Goal: Task Accomplishment & Management: Use online tool/utility

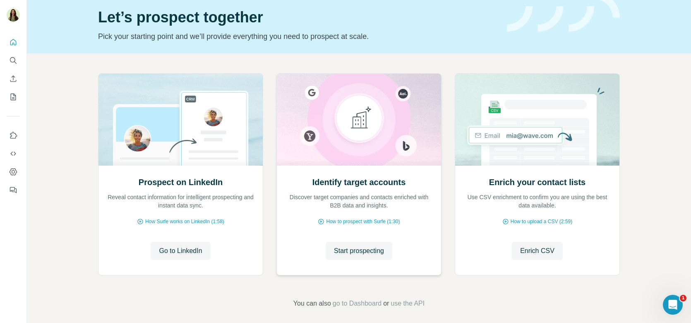
scroll to position [59, 0]
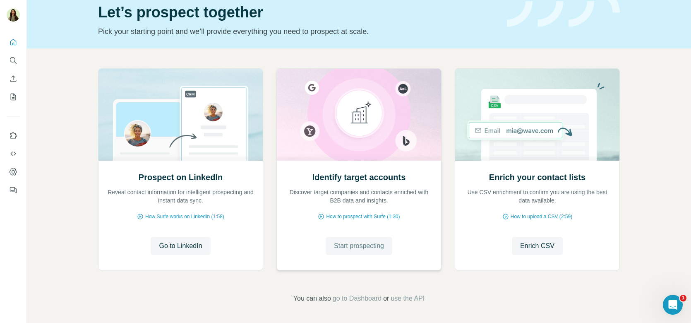
click at [339, 248] on span "Start prospecting" at bounding box center [359, 246] width 50 height 10
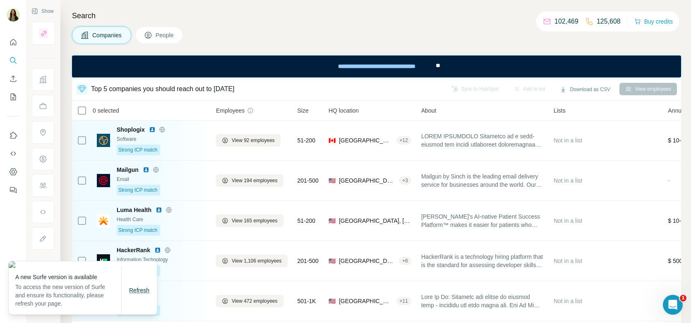
click at [143, 292] on span "Refresh" at bounding box center [139, 290] width 20 height 7
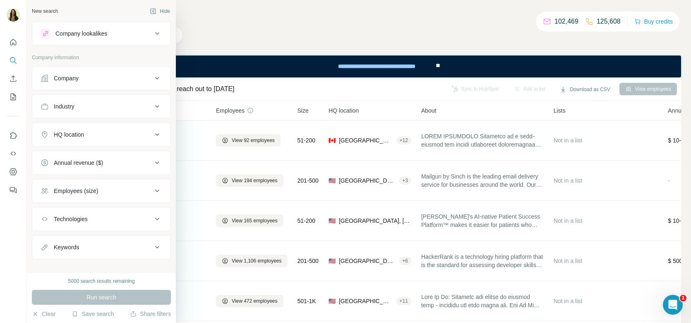
click at [78, 81] on div "Company" at bounding box center [66, 78] width 25 height 8
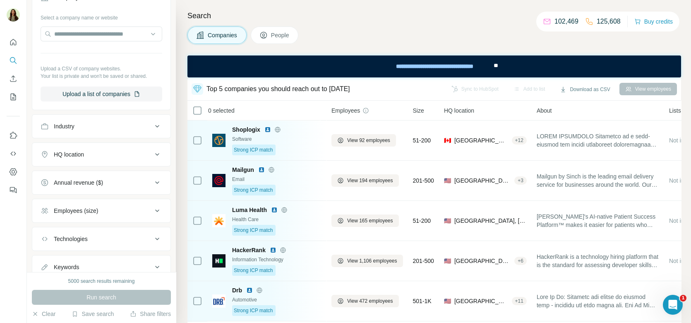
scroll to position [89, 0]
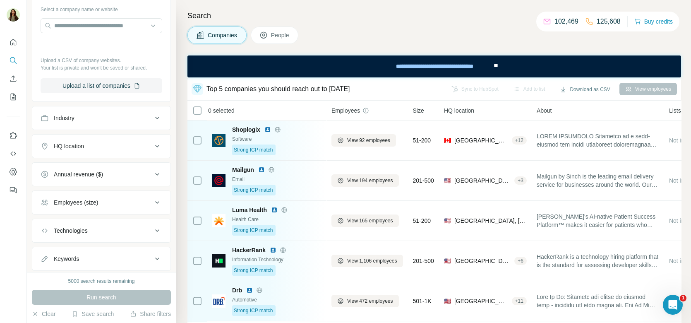
click at [77, 121] on button "Industry" at bounding box center [101, 118] width 138 height 20
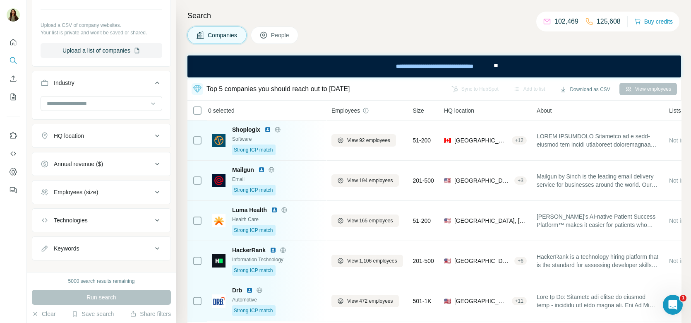
scroll to position [126, 0]
click at [86, 130] on div "HQ location" at bounding box center [97, 134] width 112 height 8
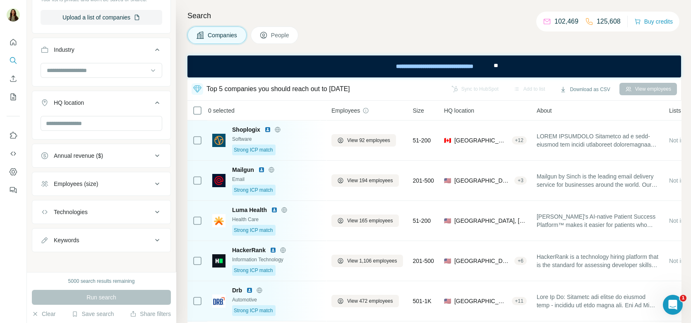
scroll to position [0, 0]
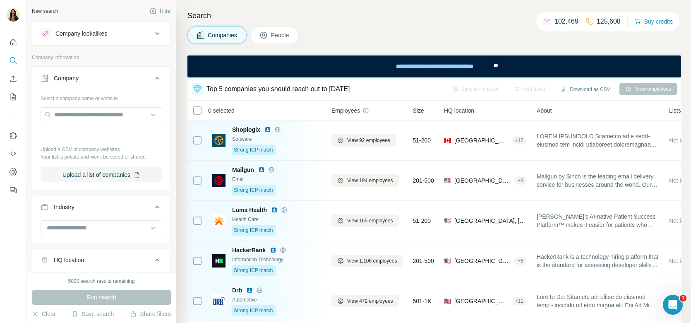
click at [83, 36] on div "Company lookalikes" at bounding box center [81, 33] width 52 height 8
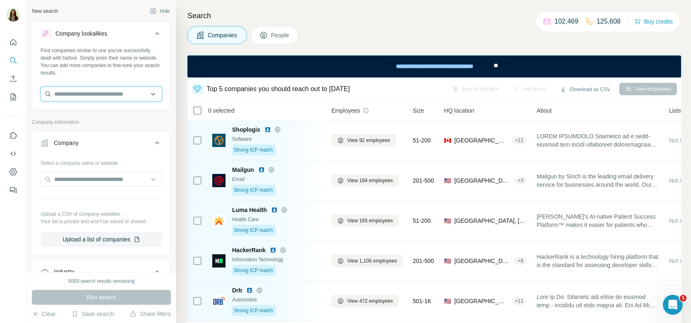
click at [100, 97] on input "text" at bounding box center [102, 93] width 122 height 15
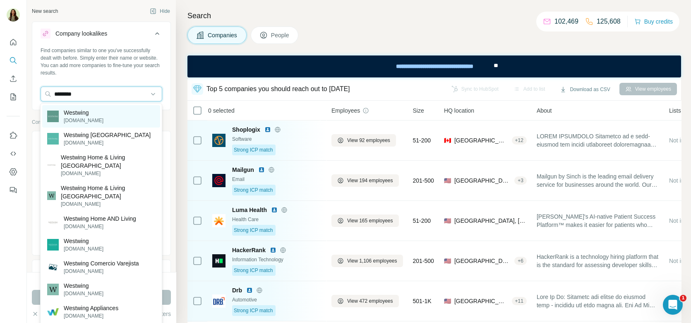
type input "********"
click at [113, 114] on div "Westwing [DOMAIN_NAME]" at bounding box center [101, 116] width 118 height 22
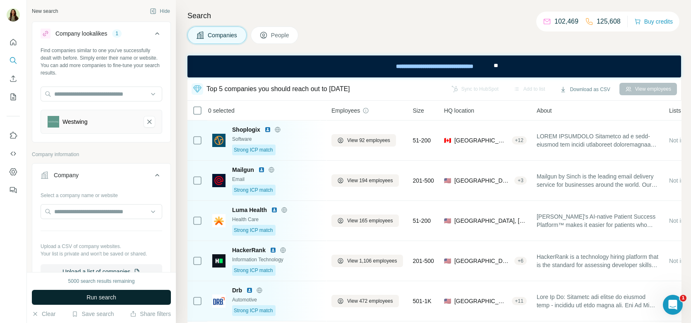
click at [110, 302] on button "Run search" at bounding box center [101, 297] width 139 height 15
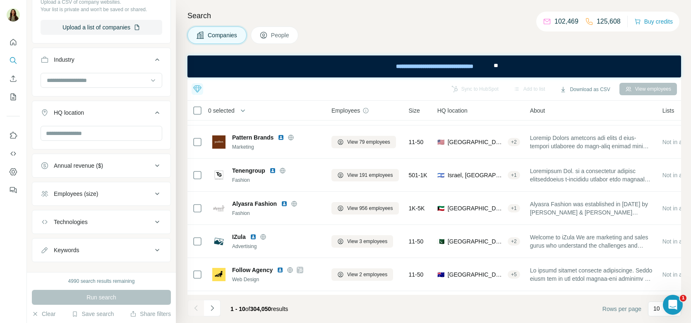
scroll to position [254, 0]
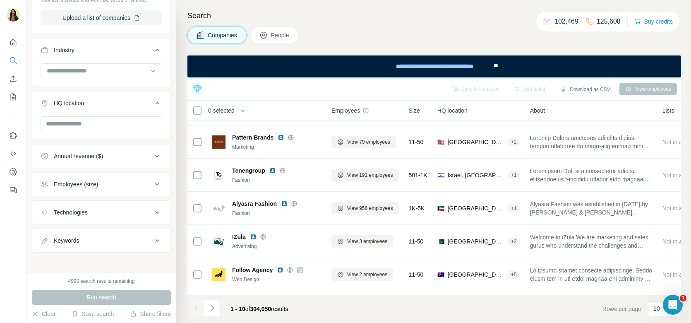
click at [98, 180] on div "Employees (size)" at bounding box center [76, 184] width 44 height 8
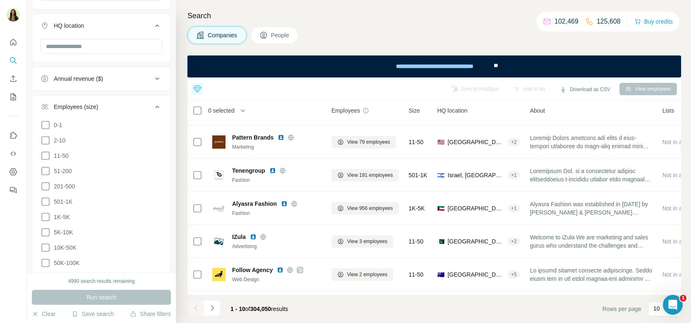
scroll to position [333, 0]
click at [44, 166] on icon at bounding box center [46, 169] width 10 height 10
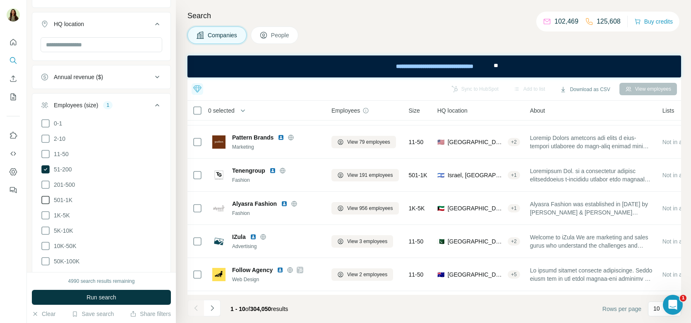
click at [44, 180] on icon at bounding box center [46, 185] width 10 height 10
click at [44, 197] on icon at bounding box center [46, 200] width 10 height 10
click at [45, 210] on icon at bounding box center [46, 215] width 10 height 10
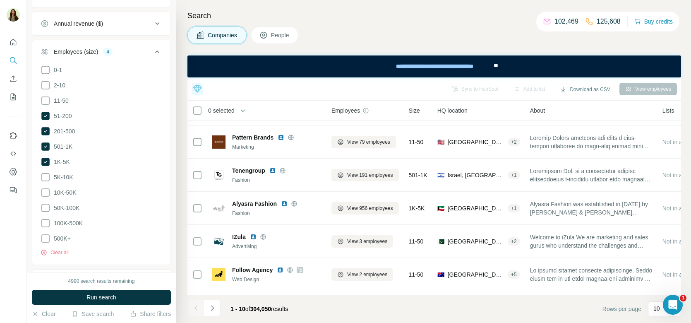
scroll to position [408, 0]
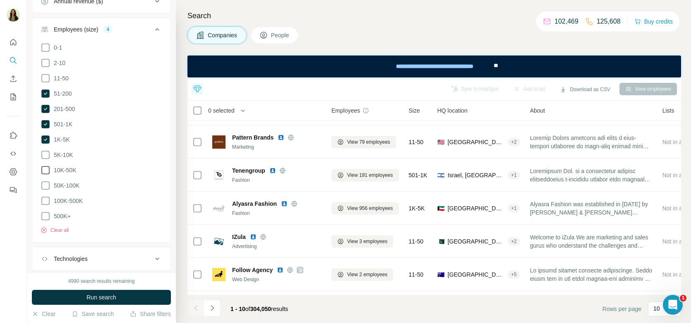
click at [45, 150] on icon at bounding box center [46, 155] width 10 height 10
click at [45, 168] on icon at bounding box center [46, 170] width 10 height 10
click at [45, 181] on icon at bounding box center [46, 185] width 10 height 10
click at [48, 196] on icon at bounding box center [46, 201] width 10 height 10
click at [44, 214] on icon at bounding box center [45, 216] width 8 height 8
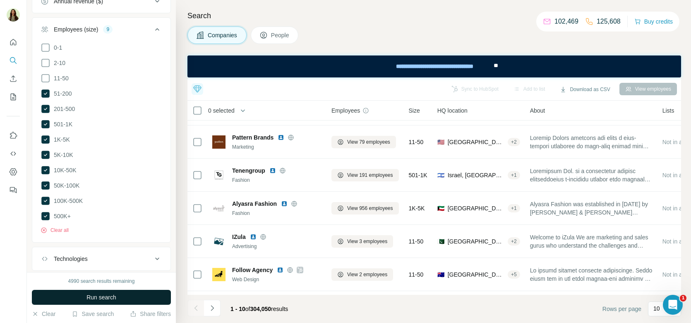
click at [95, 300] on span "Run search" at bounding box center [101, 297] width 30 height 8
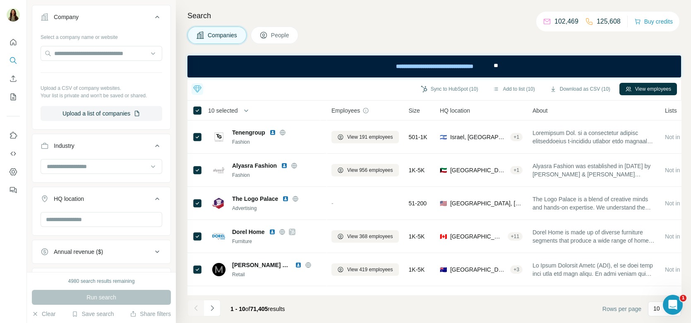
click at [279, 36] on span "People" at bounding box center [280, 35] width 19 height 8
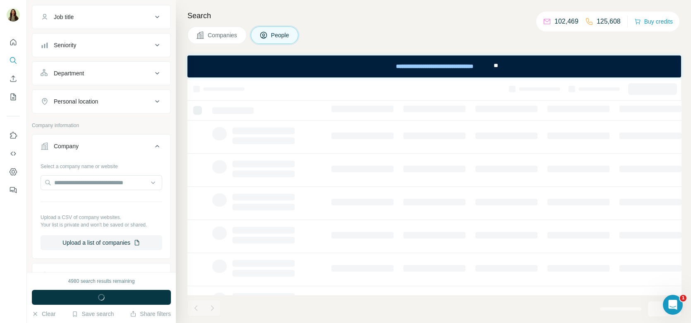
scroll to position [286, 0]
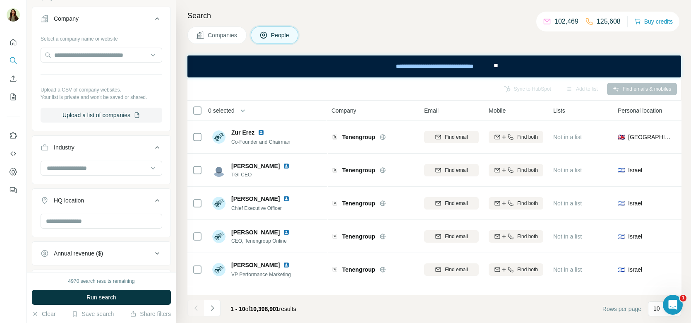
click at [212, 34] on span "Companies" at bounding box center [223, 35] width 30 height 8
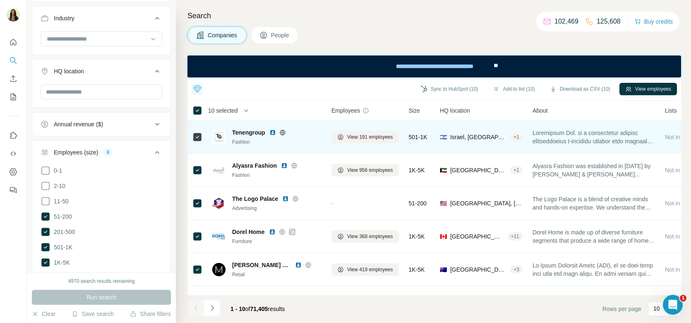
scroll to position [158, 0]
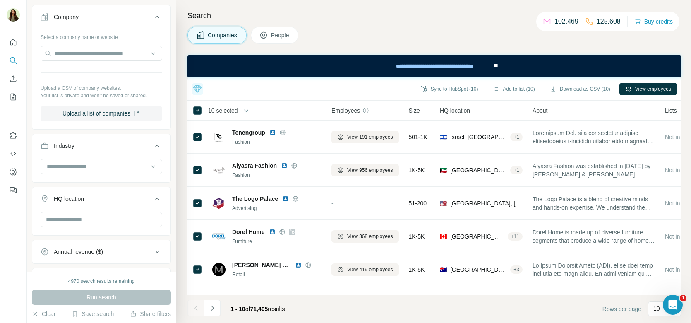
click at [281, 35] on span "People" at bounding box center [280, 35] width 19 height 8
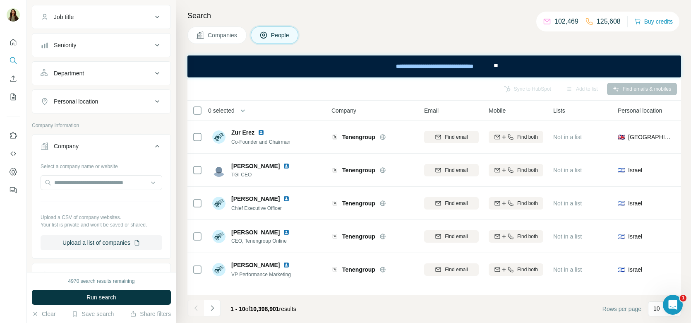
scroll to position [286, 0]
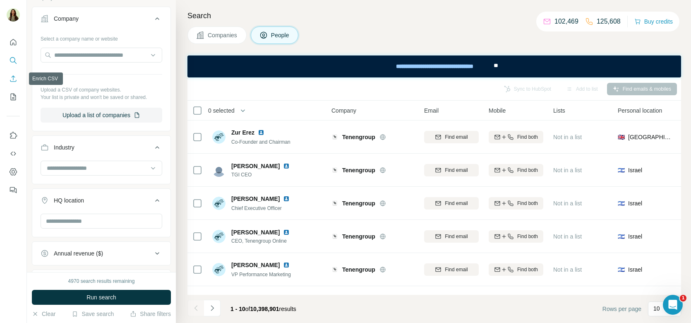
click at [13, 80] on icon "Enrich CSV" at bounding box center [13, 78] width 8 height 8
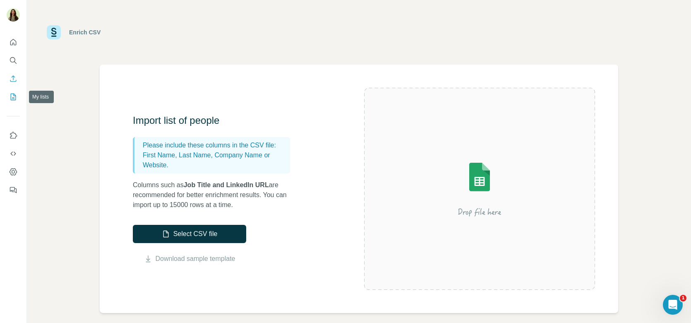
click at [10, 96] on icon "My lists" at bounding box center [13, 97] width 8 height 8
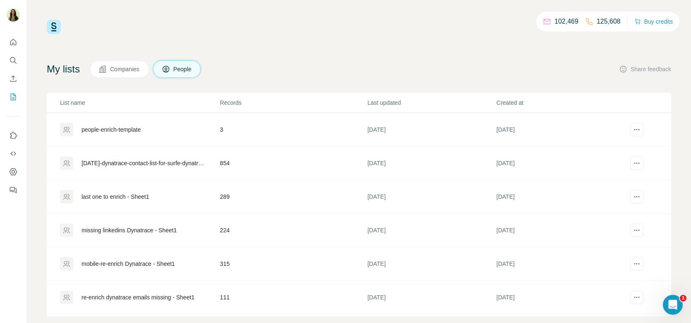
click at [112, 156] on div "[DATE]-dynatrace-contact-list-for-surfe-dynatrace - contact-list-for-surfe-dyna…" at bounding box center [139, 162] width 159 height 13
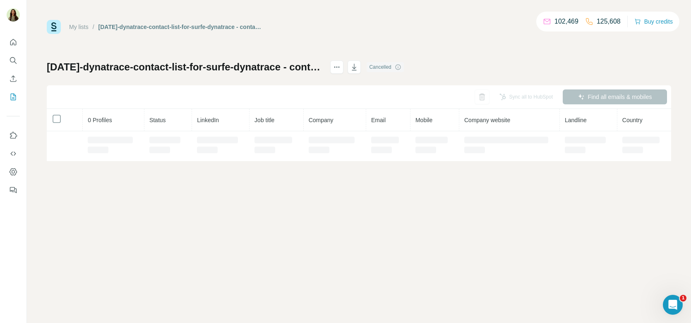
click at [115, 160] on td at bounding box center [114, 146] width 62 height 30
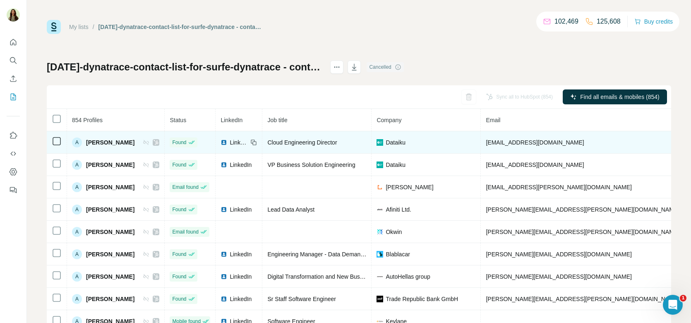
click at [227, 141] on img at bounding box center [224, 142] width 7 height 7
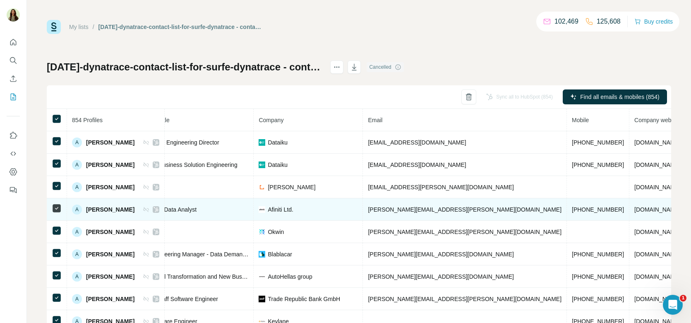
scroll to position [0, 131]
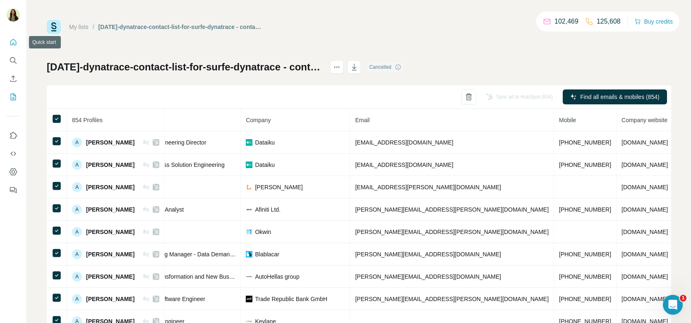
click at [11, 44] on icon "Quick start" at bounding box center [13, 42] width 8 height 8
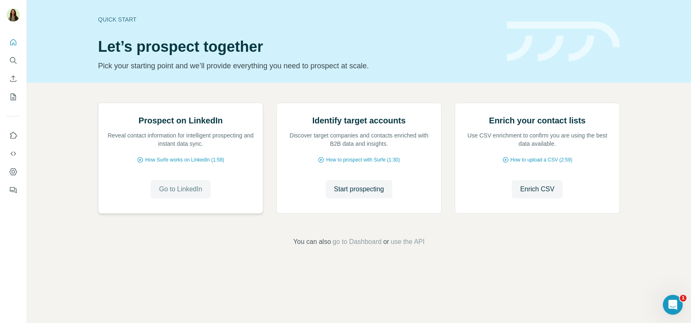
click at [176, 194] on span "Go to LinkedIn" at bounding box center [180, 189] width 43 height 10
click at [373, 198] on button "Start prospecting" at bounding box center [359, 189] width 67 height 18
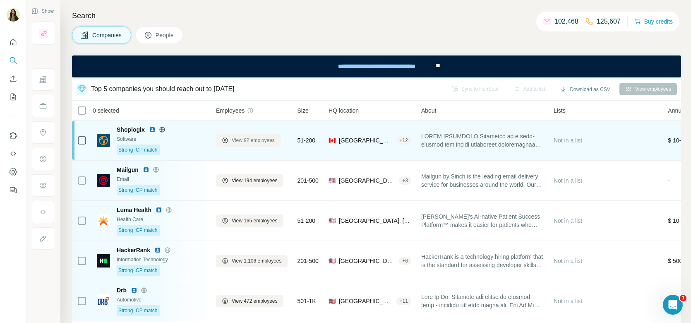
click at [234, 141] on span "View 92 employees" at bounding box center [253, 140] width 43 height 7
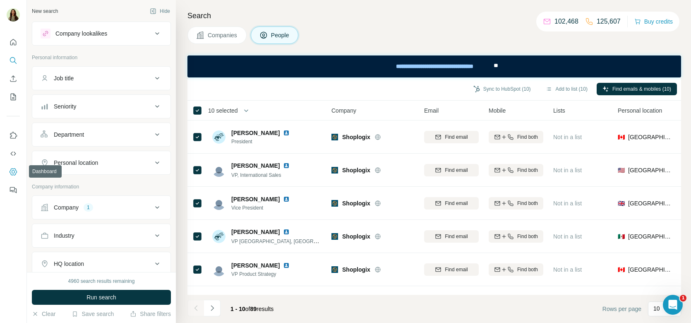
click at [9, 174] on icon "Dashboard" at bounding box center [13, 172] width 8 height 8
click at [17, 83] on button "Enrich CSV" at bounding box center [13, 78] width 13 height 15
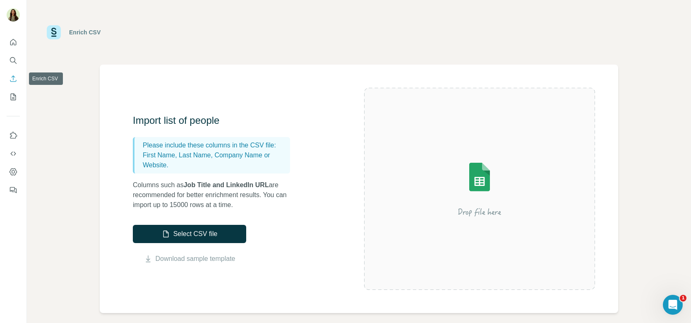
click at [15, 82] on icon "Enrich CSV" at bounding box center [13, 78] width 8 height 8
click at [11, 97] on icon "My lists" at bounding box center [13, 97] width 8 height 8
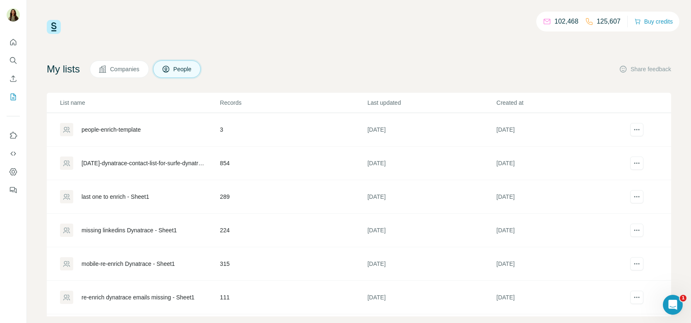
click at [102, 128] on div "people-enrich-template" at bounding box center [111, 129] width 59 height 8
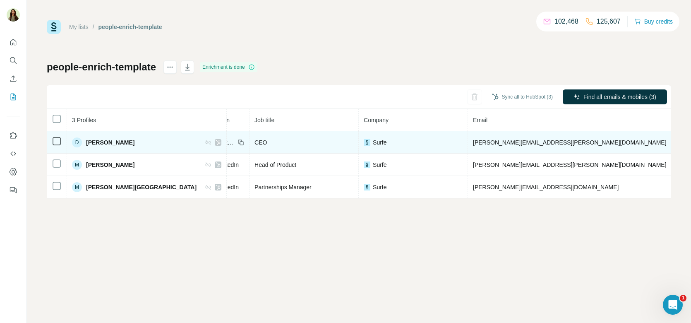
scroll to position [0, 78]
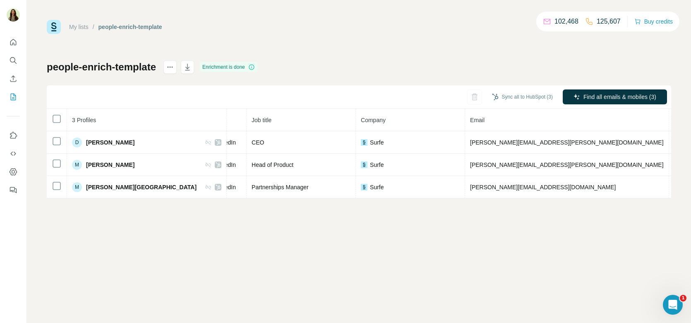
click at [458, 240] on div "My lists / people-enrich-template 102,468 125,607 Buy credits people-enrich-tem…" at bounding box center [359, 161] width 664 height 323
